Goal: Communication & Community: Answer question/provide support

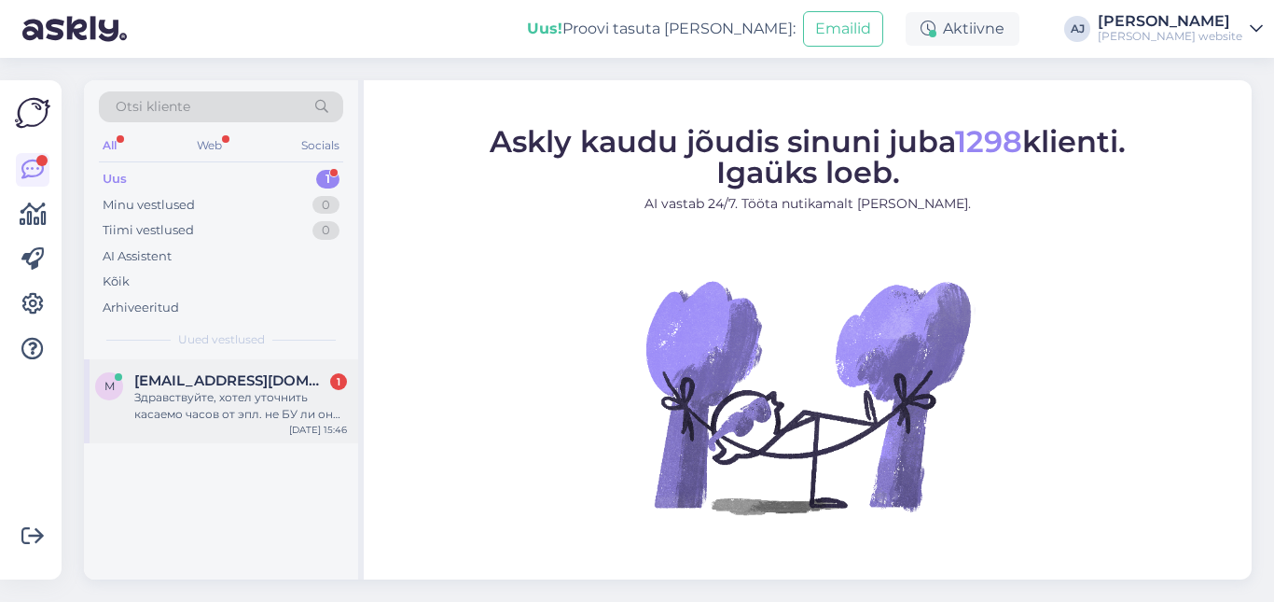
click at [190, 387] on span "[EMAIL_ADDRESS][DOMAIN_NAME]" at bounding box center [231, 380] width 194 height 17
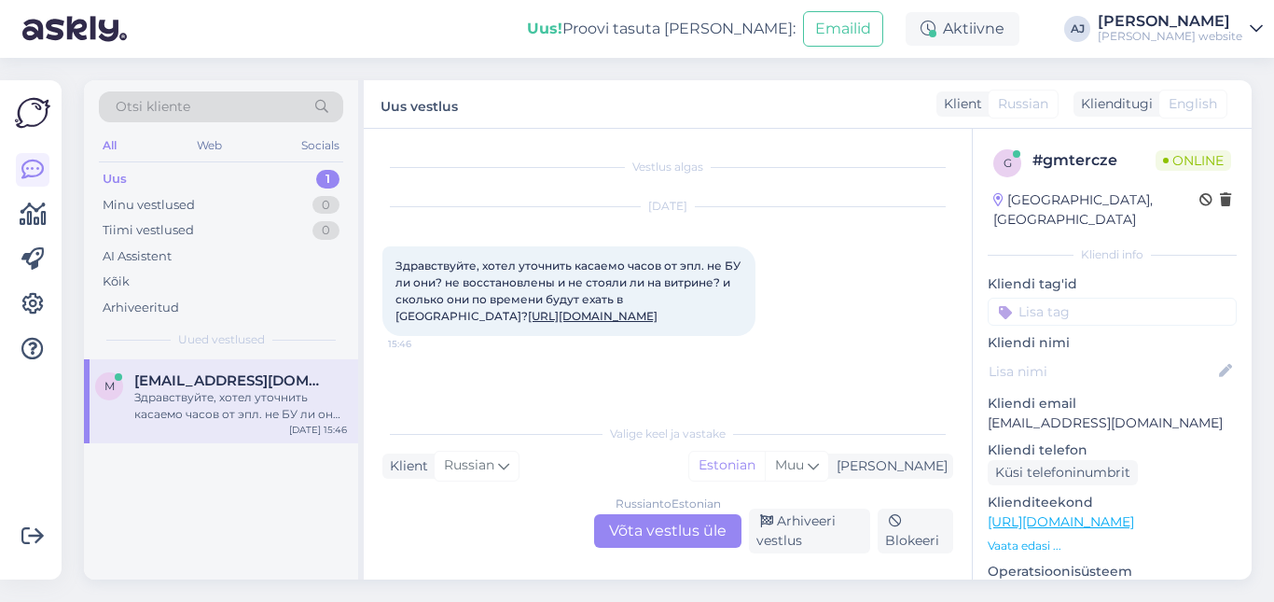
click at [631, 525] on div "Russian to Estonian Võta vestlus üle" at bounding box center [667, 531] width 147 height 34
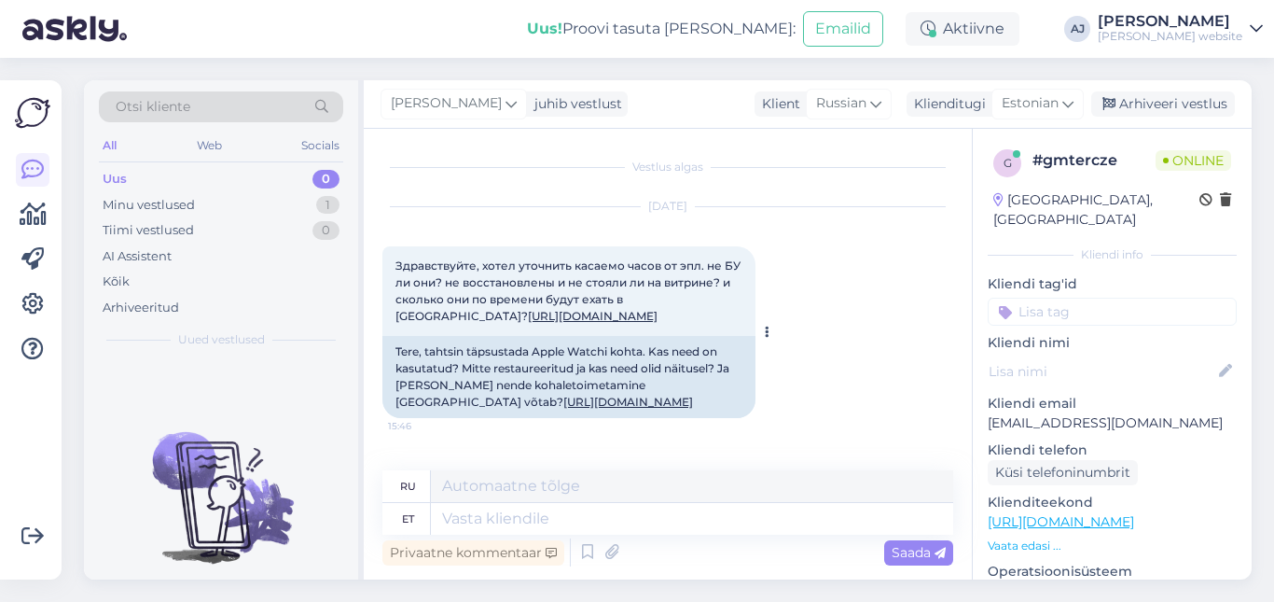
scroll to position [31, 0]
click at [468, 518] on textarea at bounding box center [692, 519] width 522 height 32
click at [1033, 100] on span "Estonian" at bounding box center [1030, 103] width 57 height 21
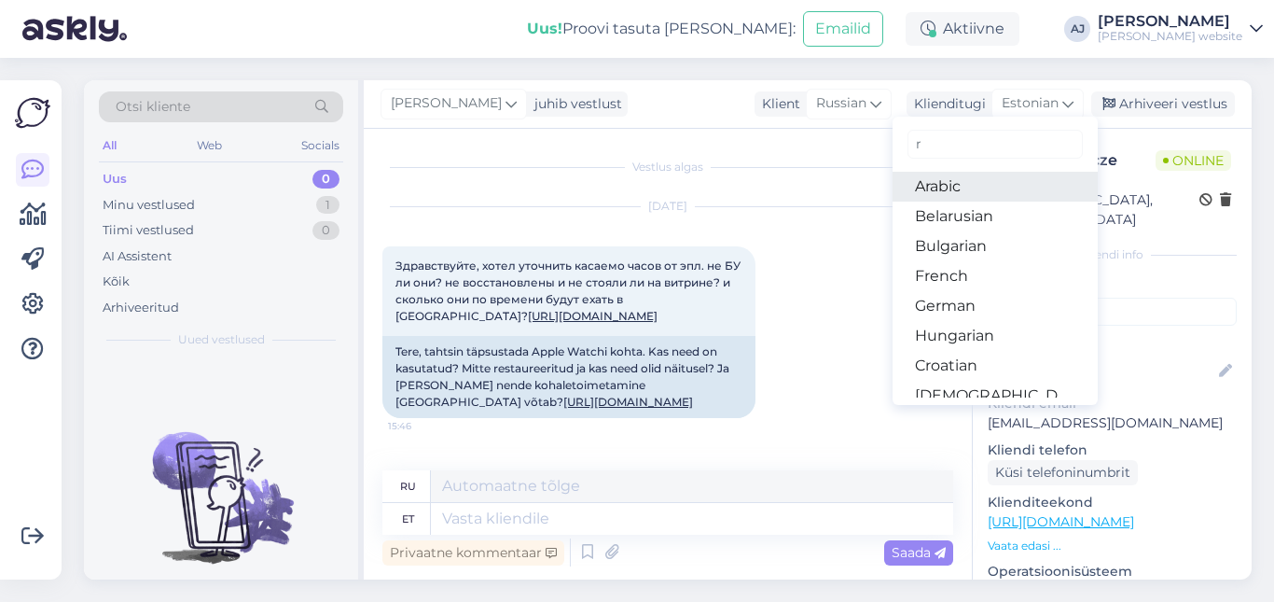
type input "ru"
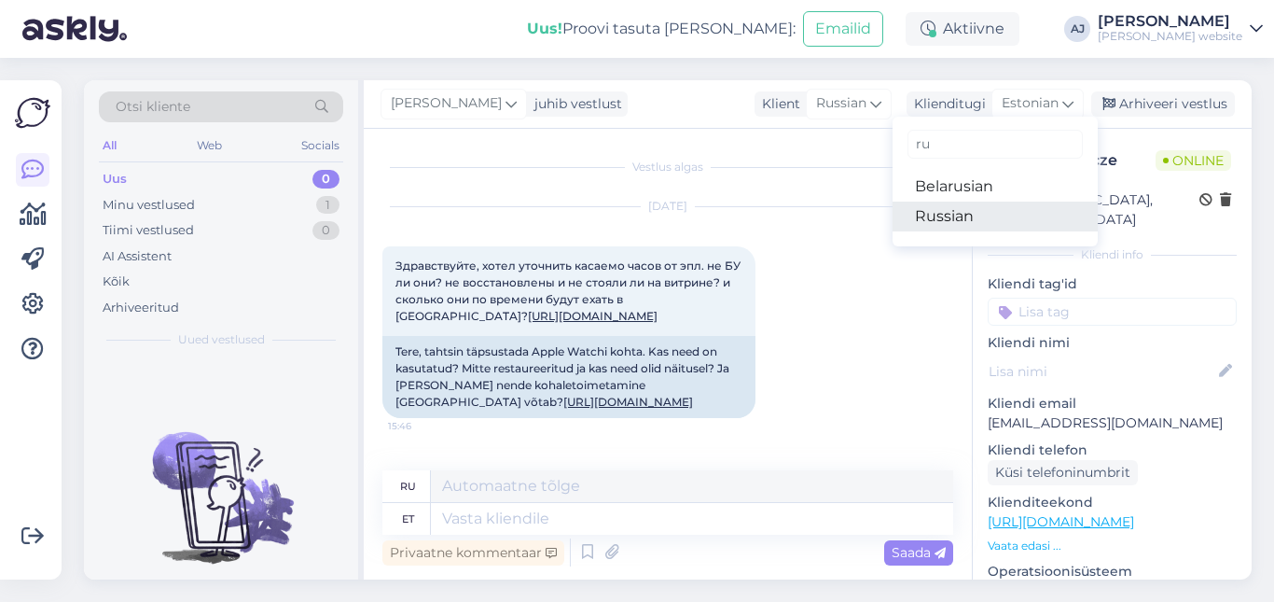
click at [942, 212] on link "Russian" at bounding box center [995, 217] width 205 height 30
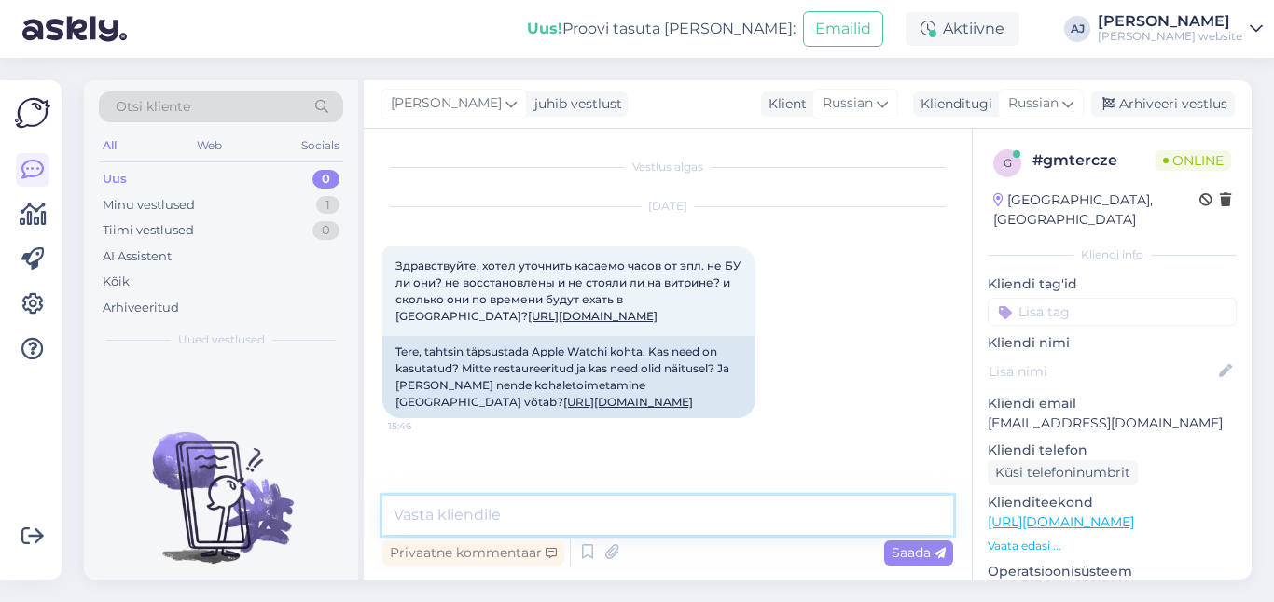
click at [420, 515] on textarea at bounding box center [667, 514] width 571 height 39
paste textarea "Добрый день! У нас только новинки. Доставка в течение недели!"
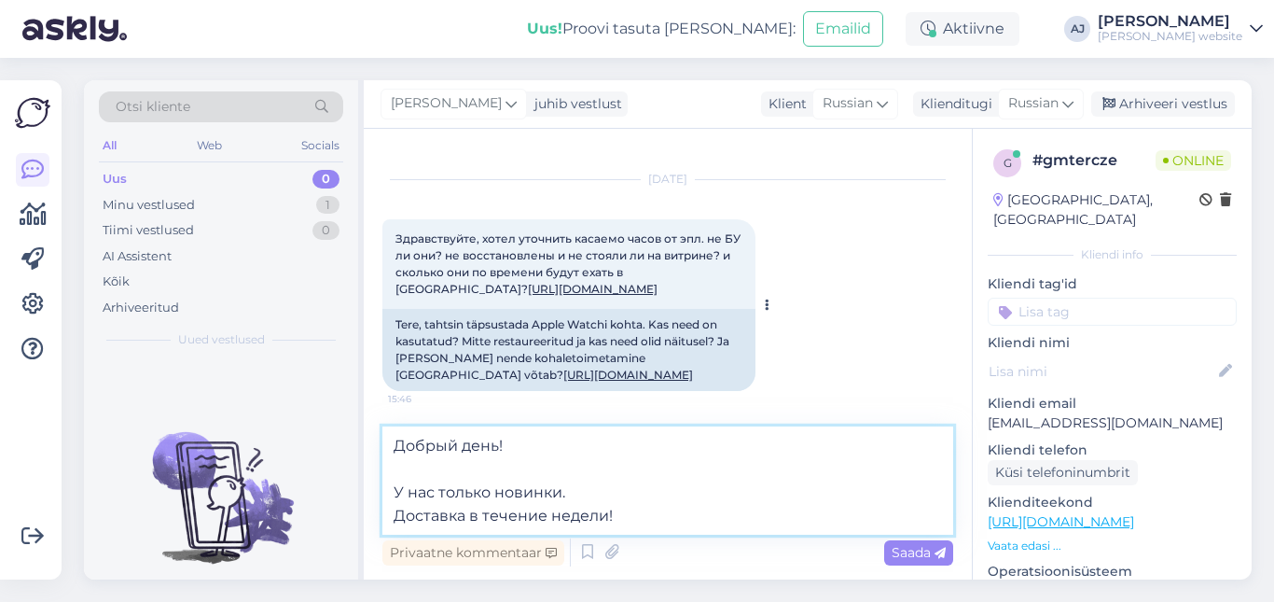
scroll to position [31, 0]
type textarea "Добрый день! У нас только новинки. Доставка в течение недели!"
click at [909, 549] on span "Saada" at bounding box center [919, 552] width 54 height 17
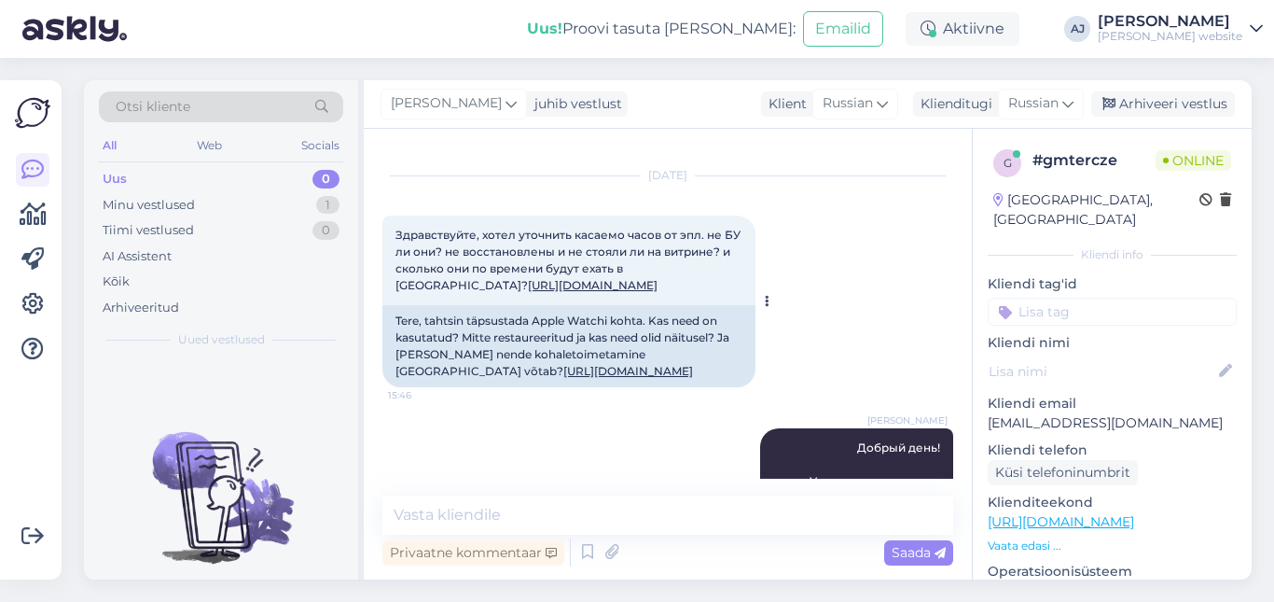
scroll to position [158, 0]
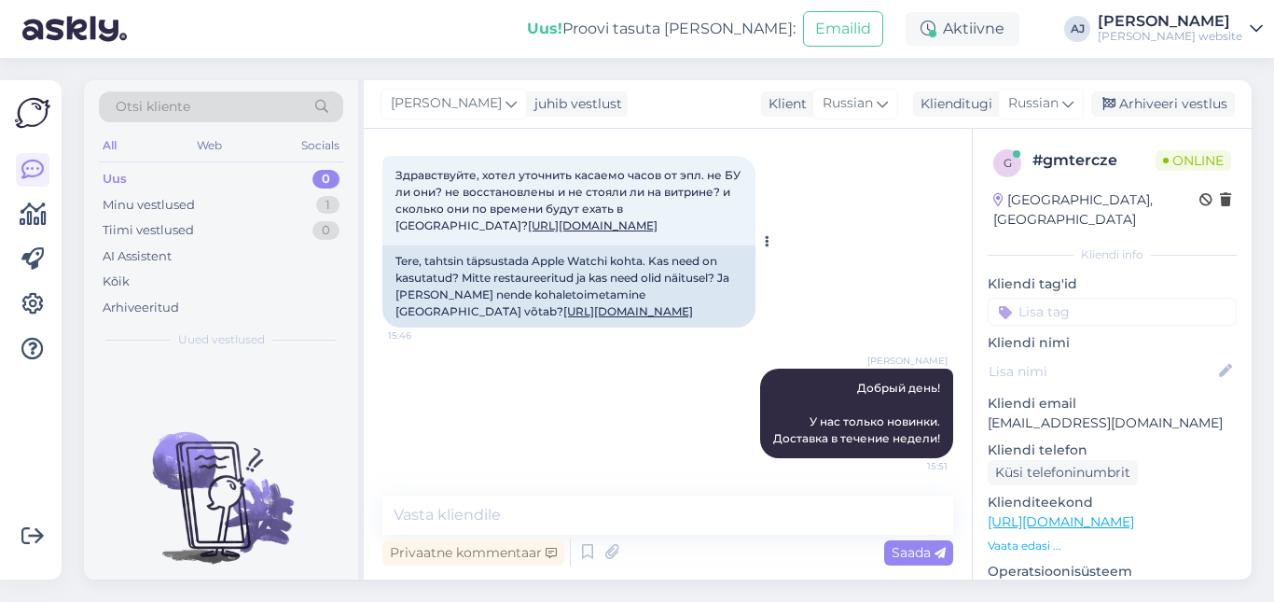
click at [563, 304] on link "[URL][DOMAIN_NAME]" at bounding box center [628, 311] width 130 height 14
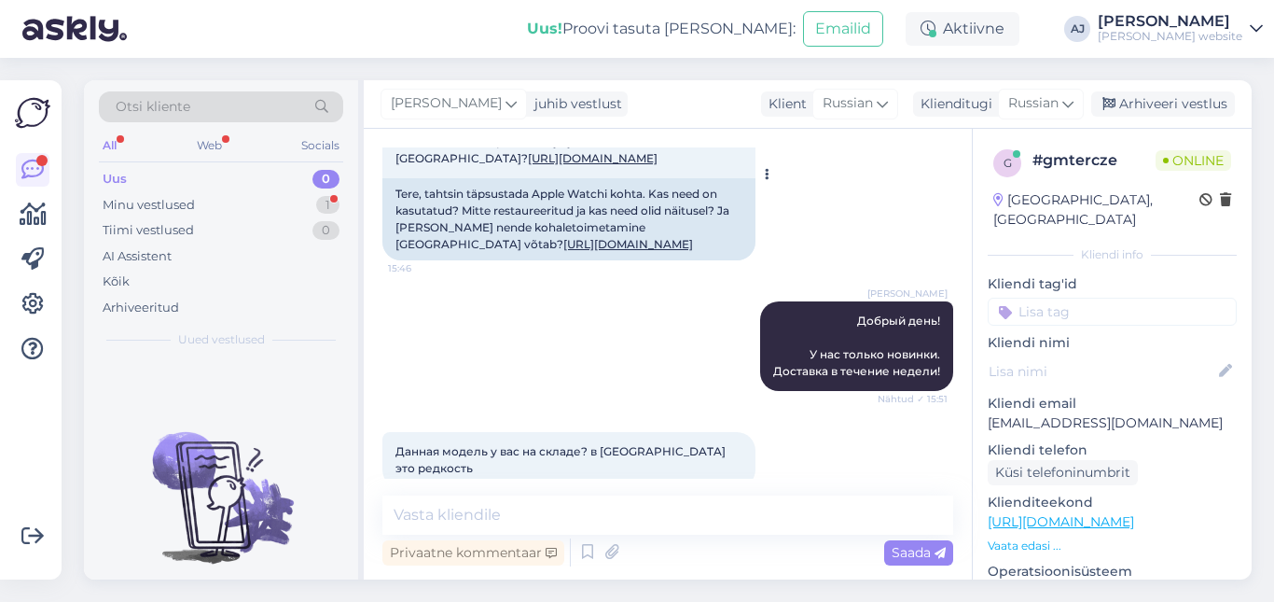
scroll to position [238, 0]
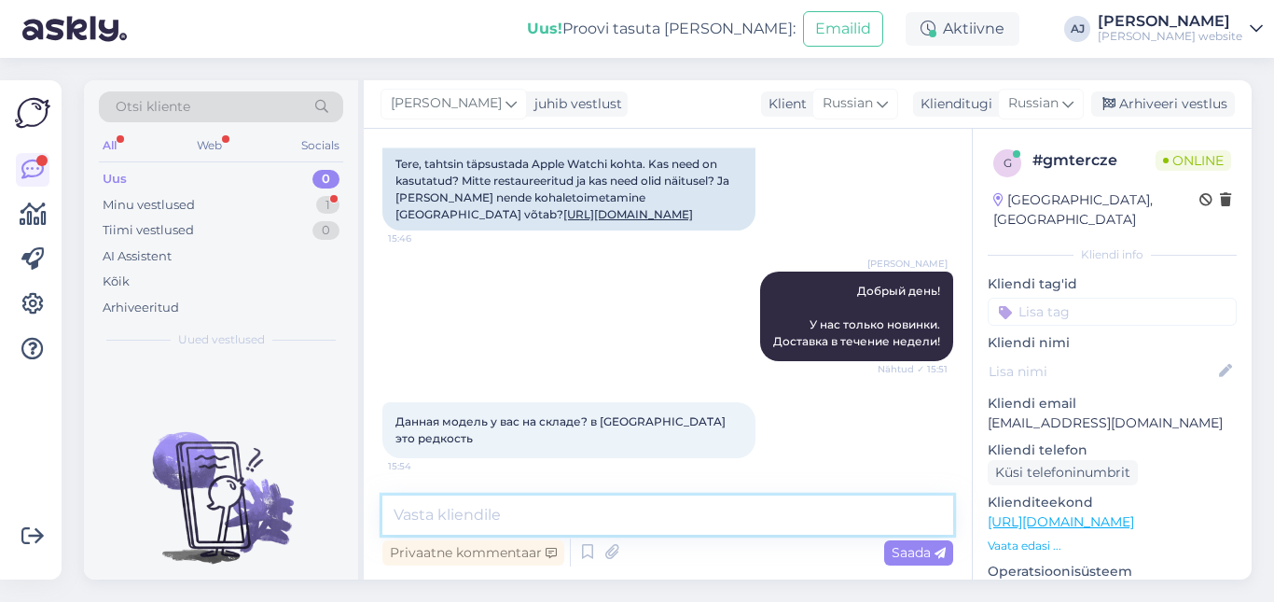
click at [420, 512] on textarea at bounding box center [667, 514] width 571 height 39
paste textarea "У нас нет товара на местном складе."
type textarea "У нас нет товара на местном складе."
click at [910, 551] on span "Saada" at bounding box center [919, 552] width 54 height 17
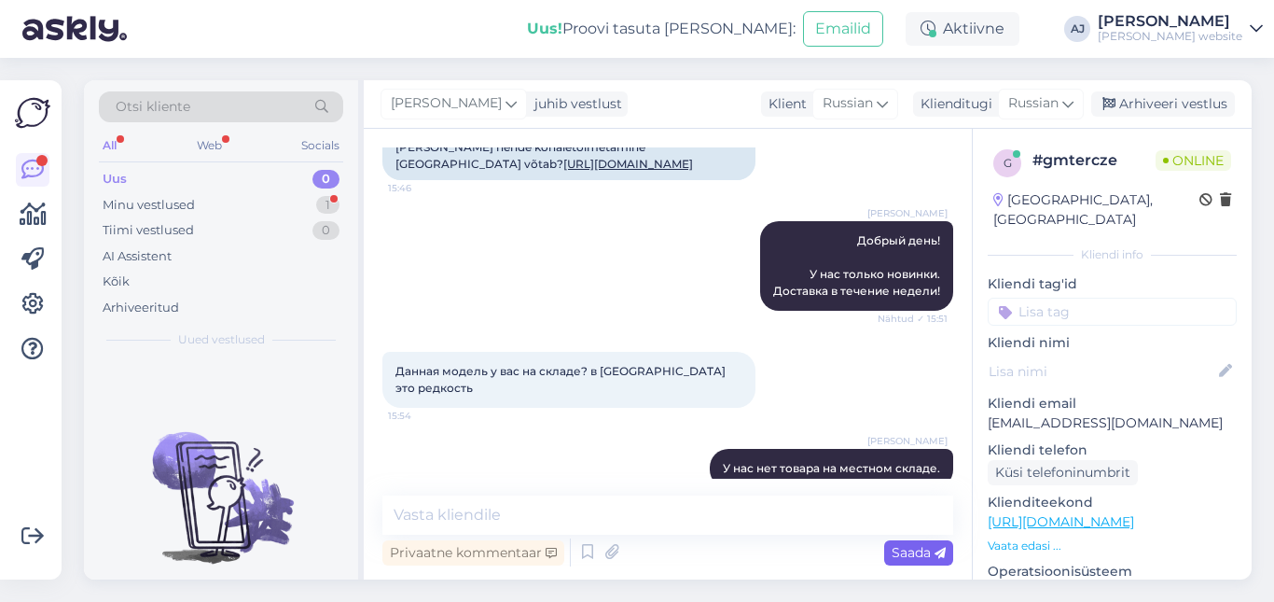
scroll to position [318, 0]
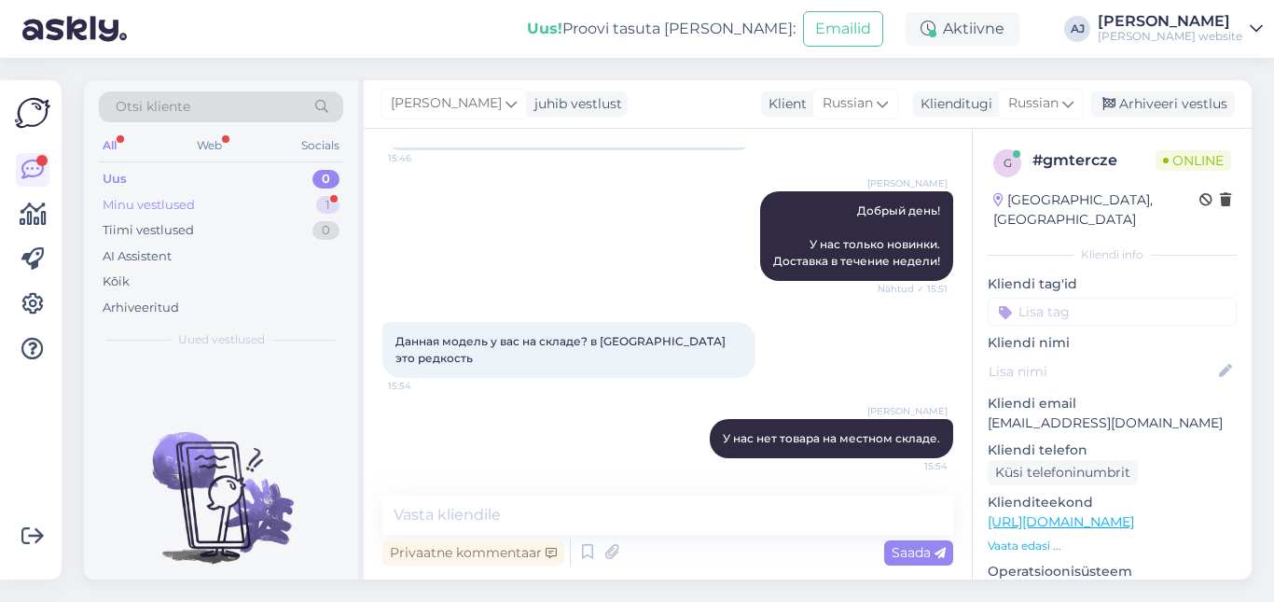
click at [145, 201] on div "Minu vestlused" at bounding box center [149, 205] width 92 height 19
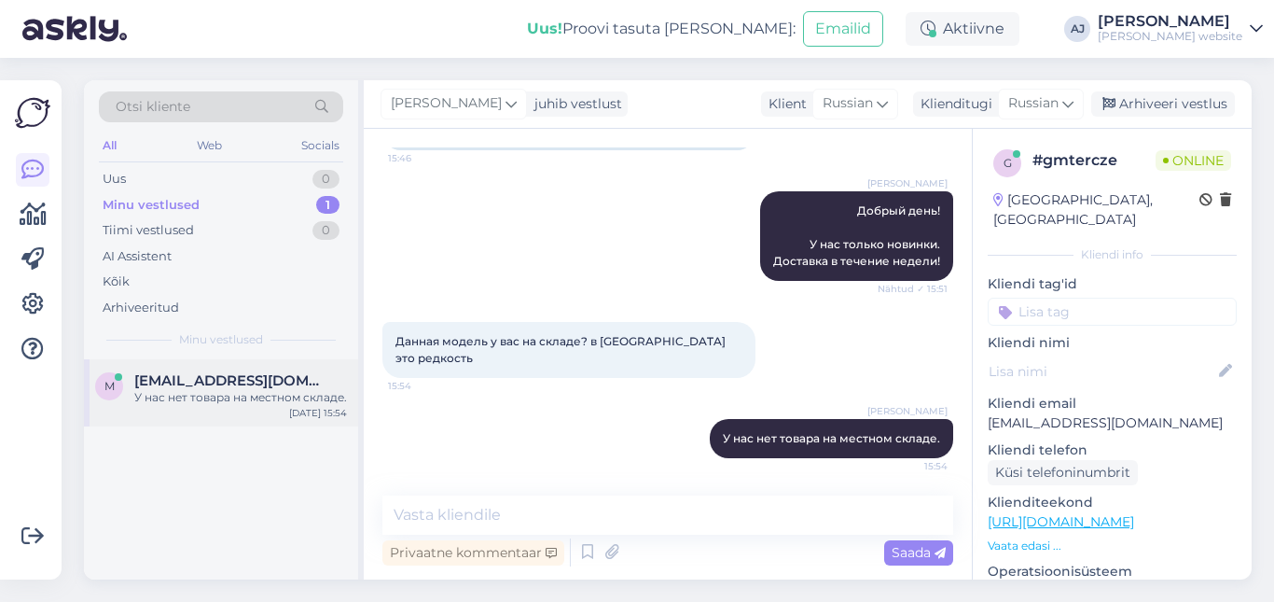
click at [215, 379] on span "[EMAIL_ADDRESS][DOMAIN_NAME]" at bounding box center [231, 380] width 194 height 17
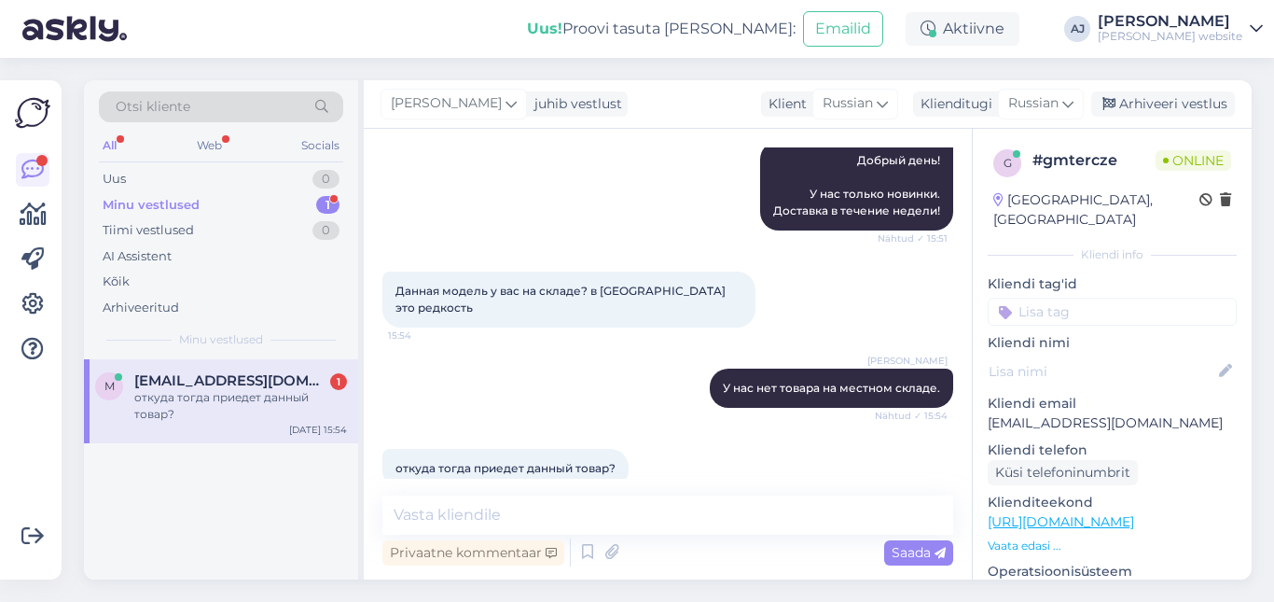
scroll to position [398, 0]
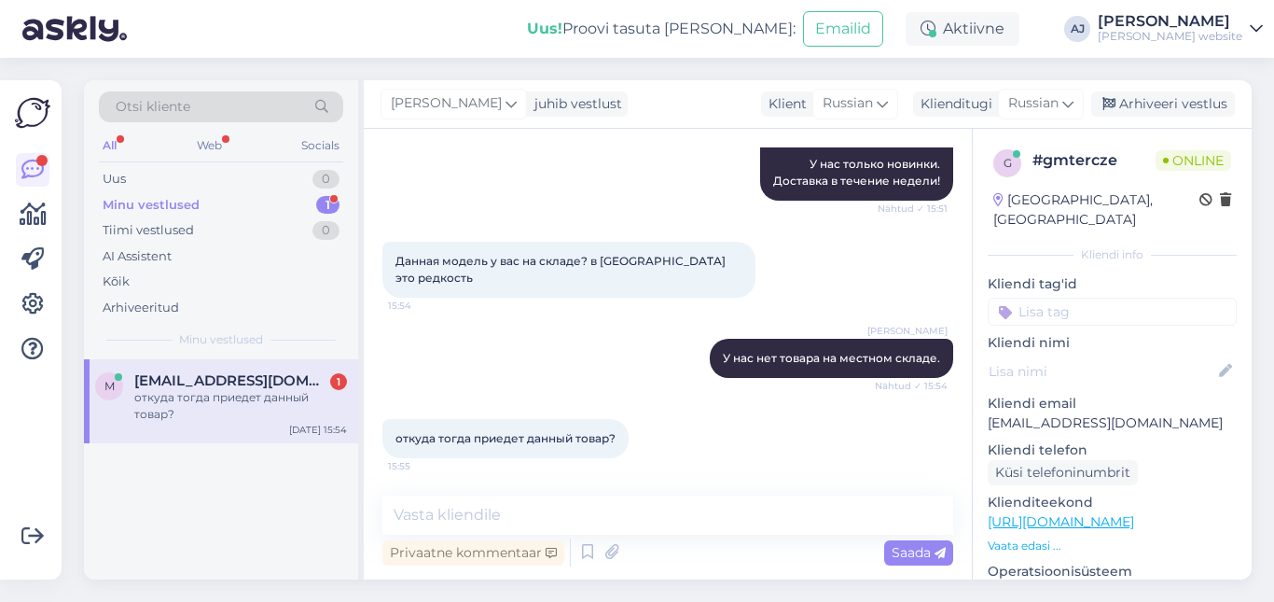
click at [218, 354] on div "Otsi kliente All Web Socials Uus 0 Minu vestlused 1 Tiimi vestlused 0 AI Assist…" at bounding box center [221, 219] width 274 height 279
click at [224, 378] on span "[EMAIL_ADDRESS][DOMAIN_NAME]" at bounding box center [231, 380] width 194 height 17
click at [441, 522] on textarea at bounding box center [667, 514] width 571 height 39
paste textarea "Гонконг"
type textarea "Гонконг"
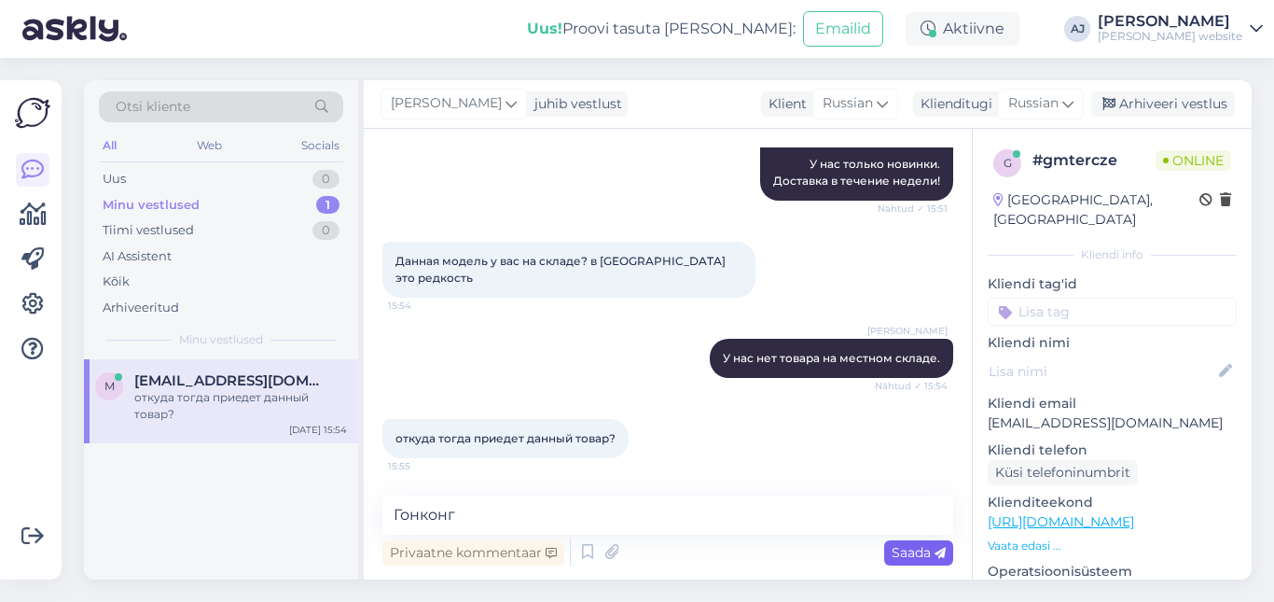
click at [926, 558] on span "Saada" at bounding box center [919, 552] width 54 height 17
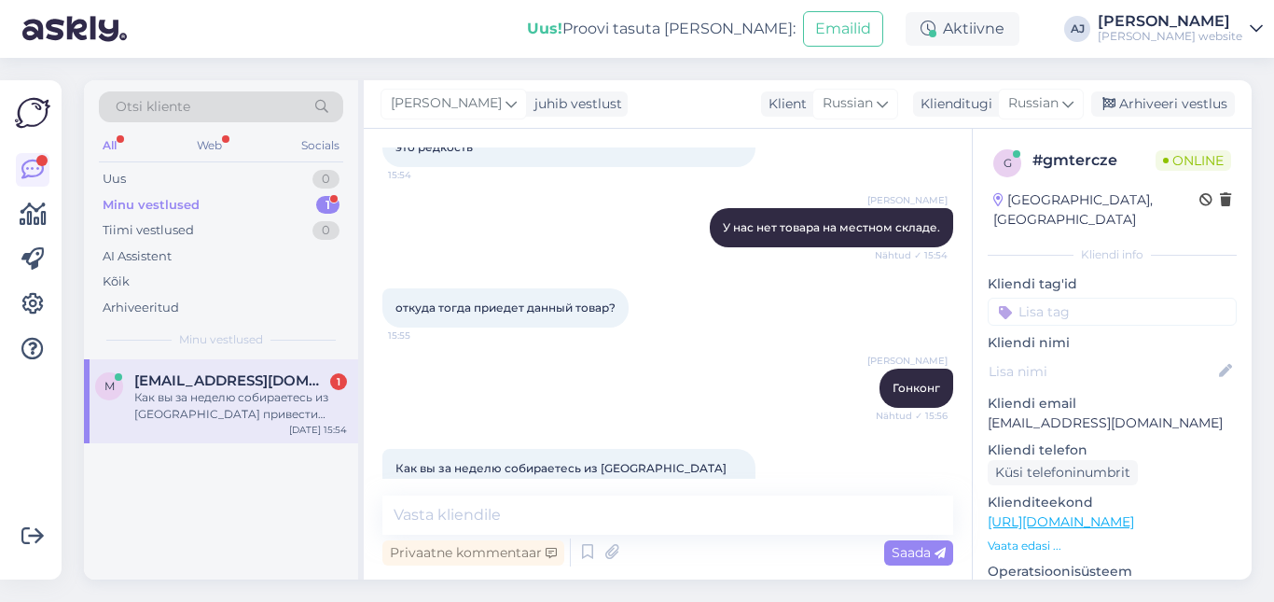
scroll to position [576, 0]
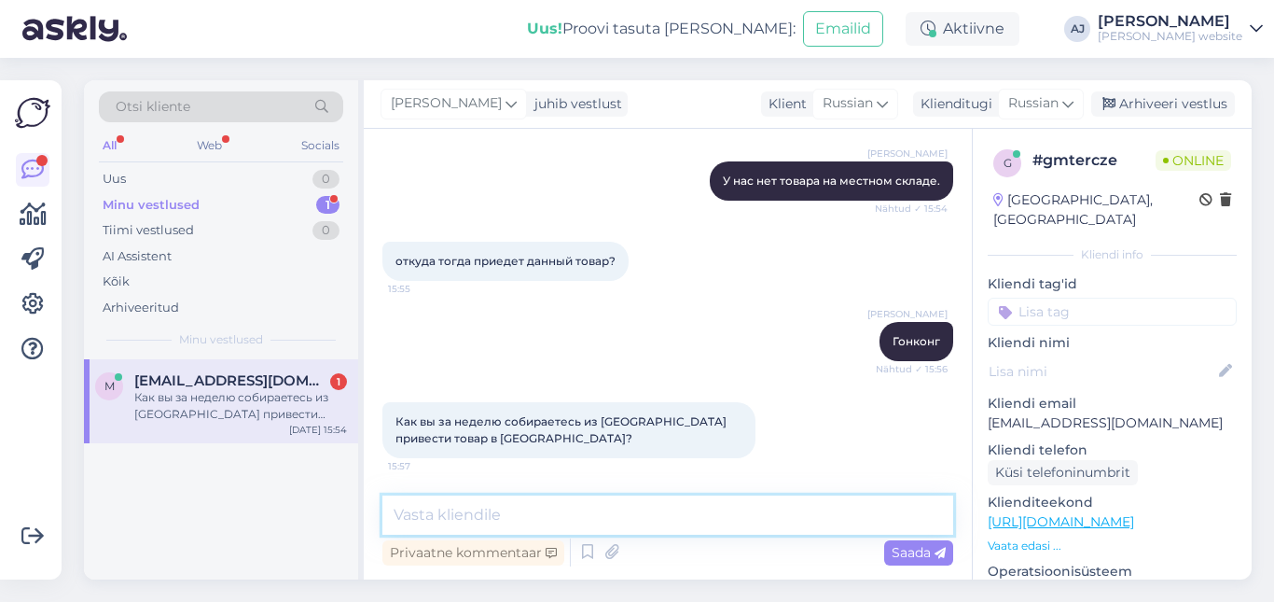
click at [431, 514] on textarea at bounding box center [667, 514] width 571 height 39
type textarea ":)"
click at [930, 549] on span "Saada" at bounding box center [919, 552] width 54 height 17
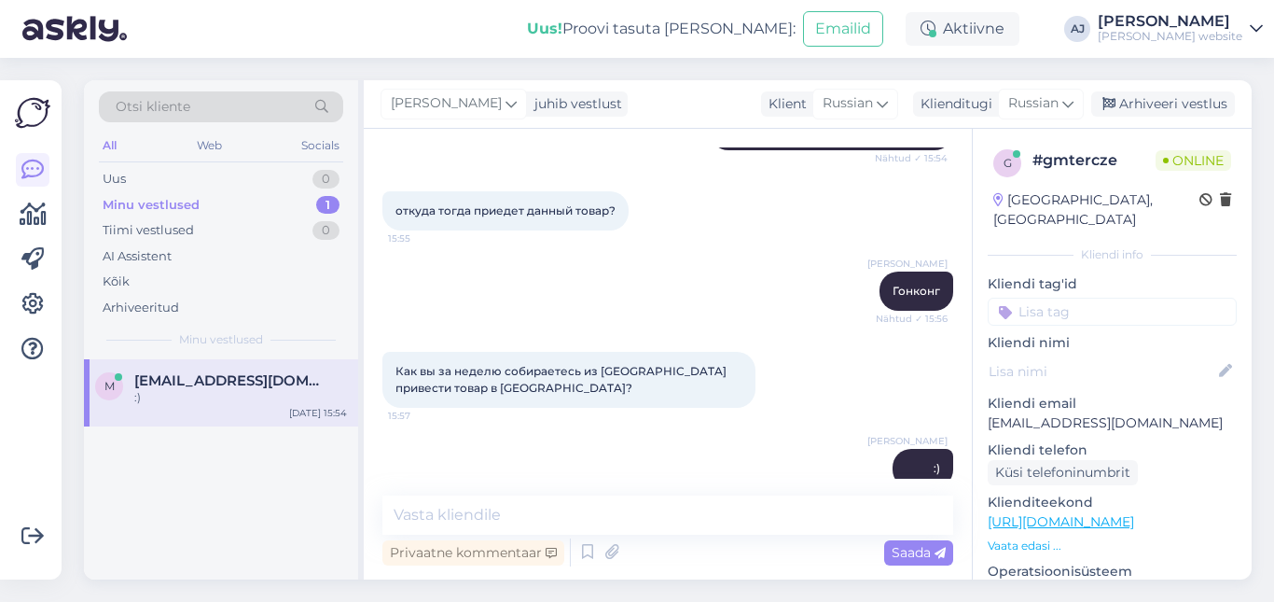
scroll to position [656, 0]
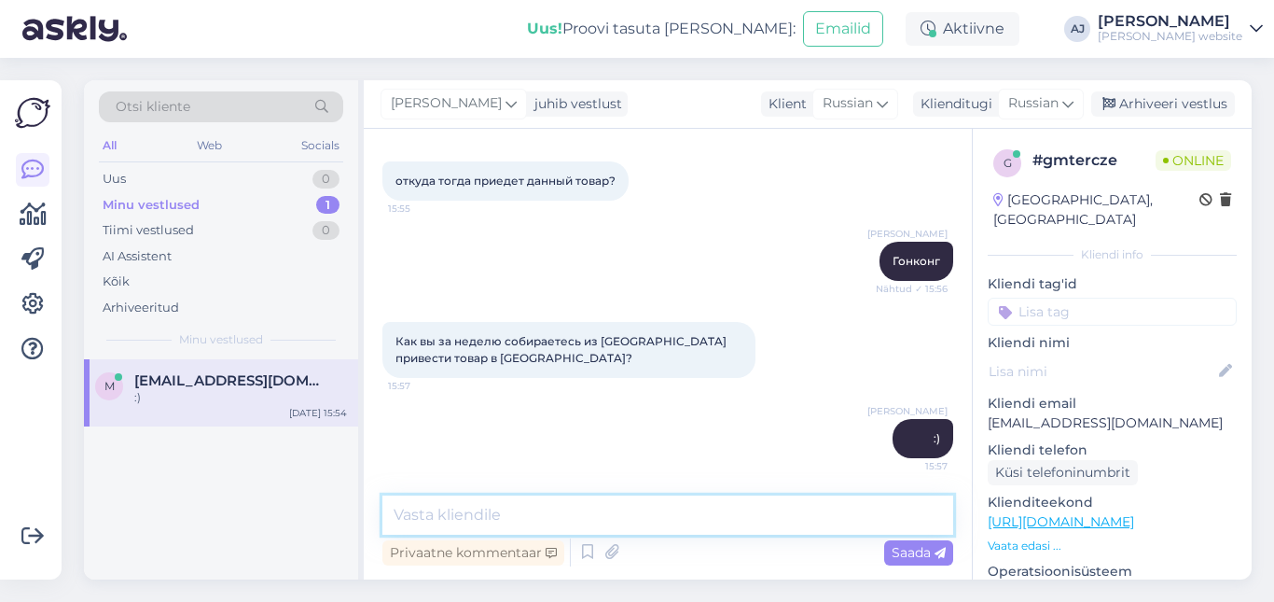
click at [405, 499] on textarea at bounding box center [667, 514] width 571 height 39
paste textarea "самолеты летают быстро"
type textarea "самолеты летают быстро"
click at [921, 555] on span "Saada" at bounding box center [919, 552] width 54 height 17
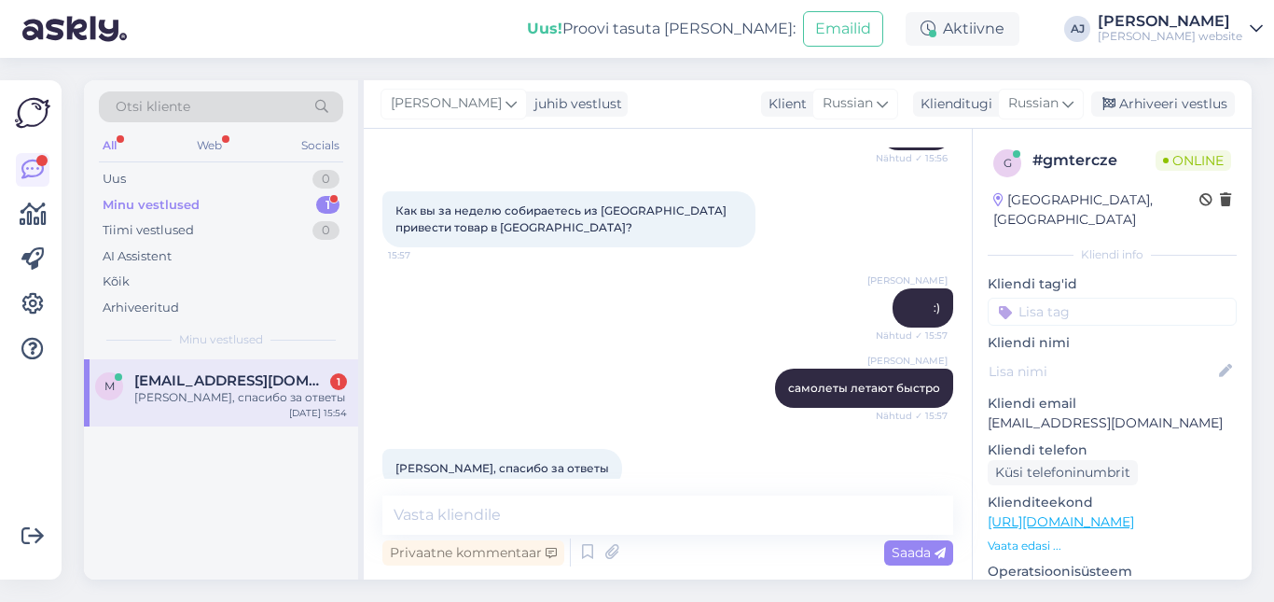
scroll to position [816, 0]
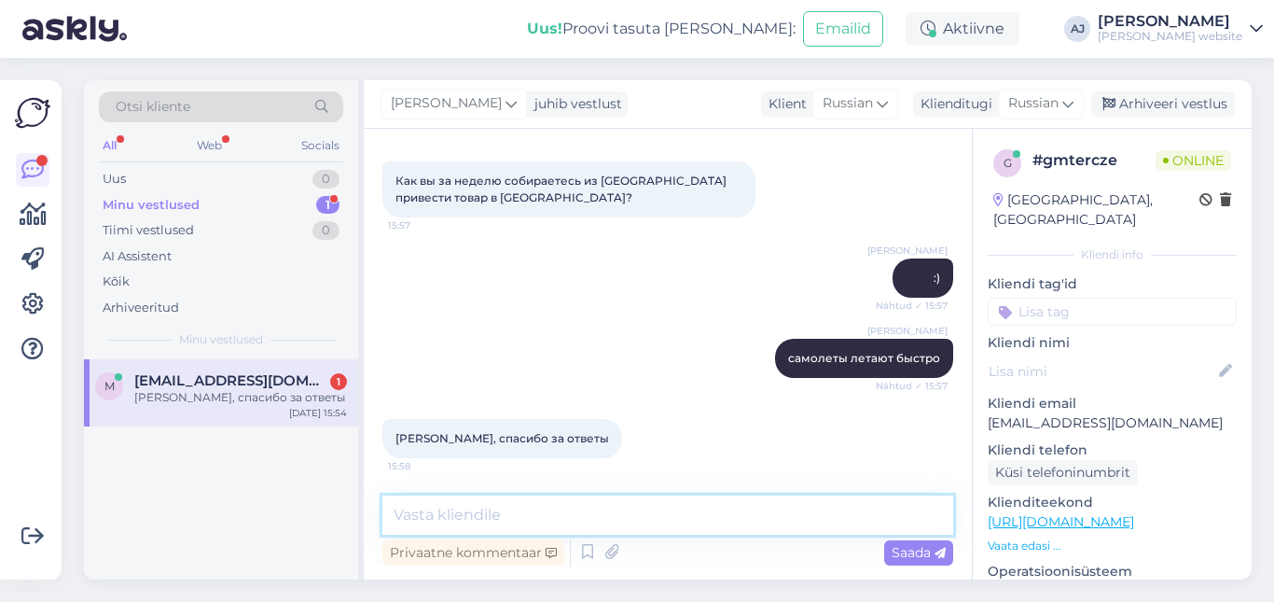
click at [433, 515] on textarea at bounding box center [667, 514] width 571 height 39
type textarea "Palun"
click at [913, 547] on span "Saada" at bounding box center [919, 552] width 54 height 17
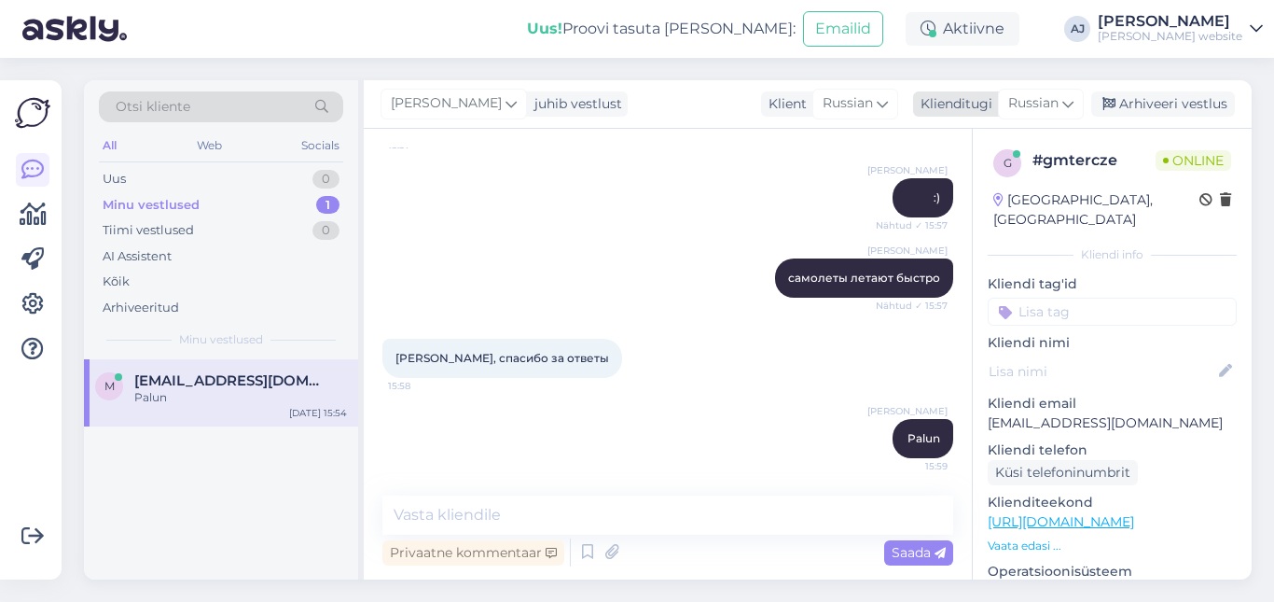
click at [1045, 100] on span "Russian" at bounding box center [1033, 103] width 50 height 21
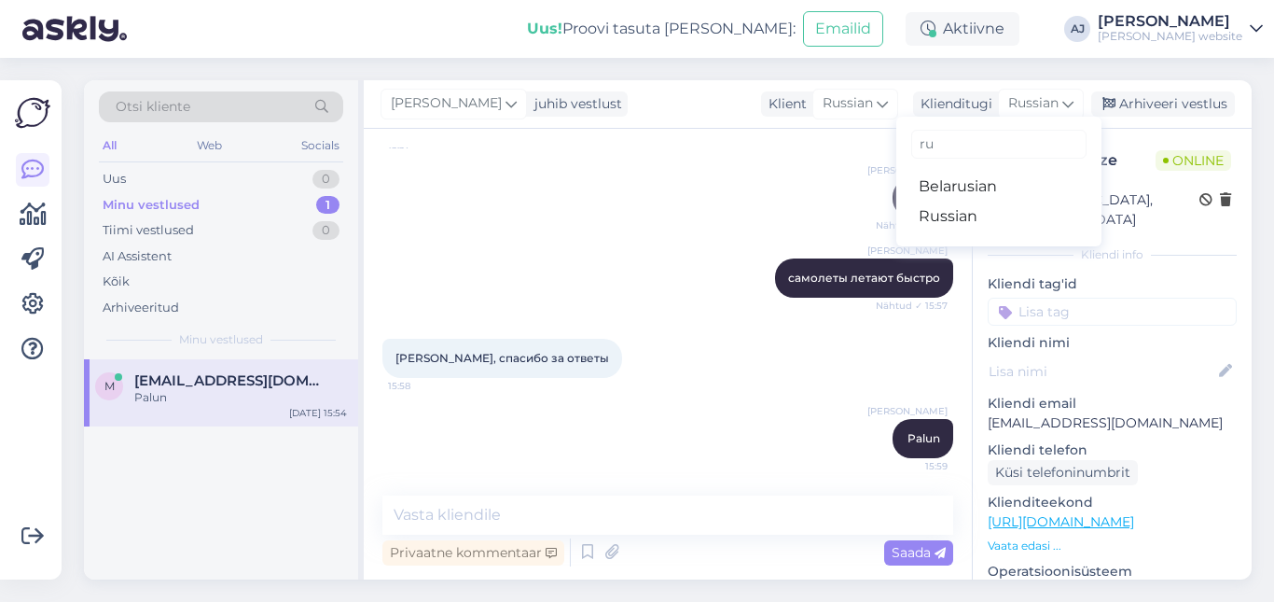
scroll to position [892, 0]
drag, startPoint x: 541, startPoint y: 434, endPoint x: 305, endPoint y: 185, distance: 343.1
click at [537, 425] on div "[PERSON_NAME] Palun 15:59" at bounding box center [667, 438] width 571 height 80
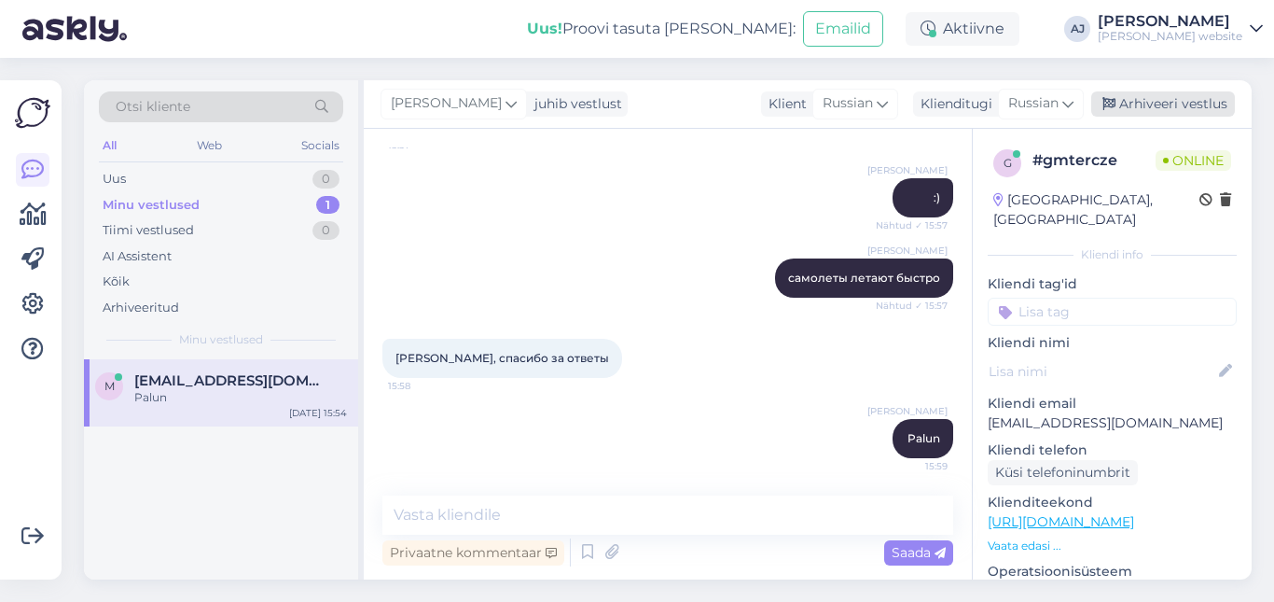
click at [1157, 104] on div "Arhiveeri vestlus" at bounding box center [1163, 103] width 144 height 25
